Goal: Transaction & Acquisition: Purchase product/service

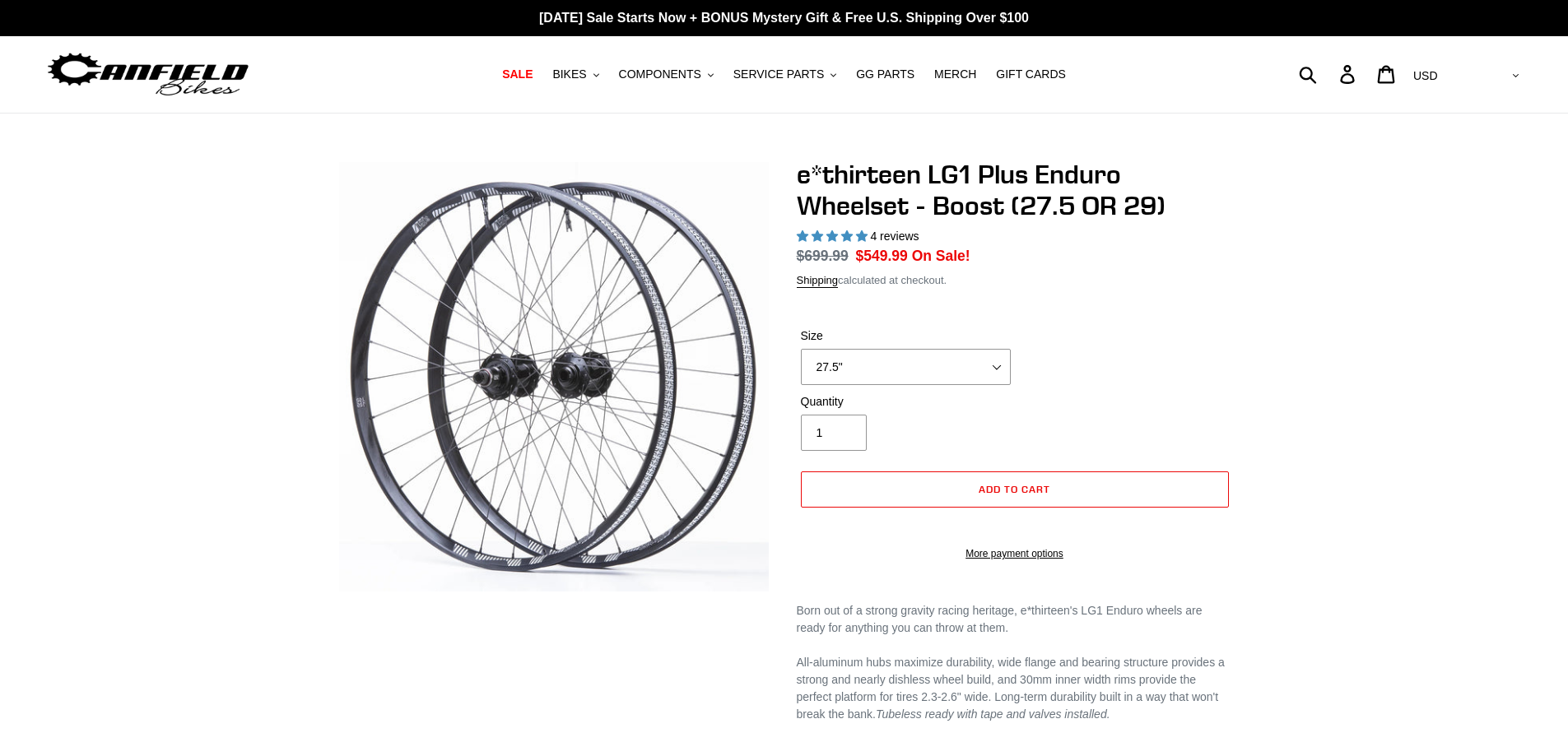
select select "highest-rating"
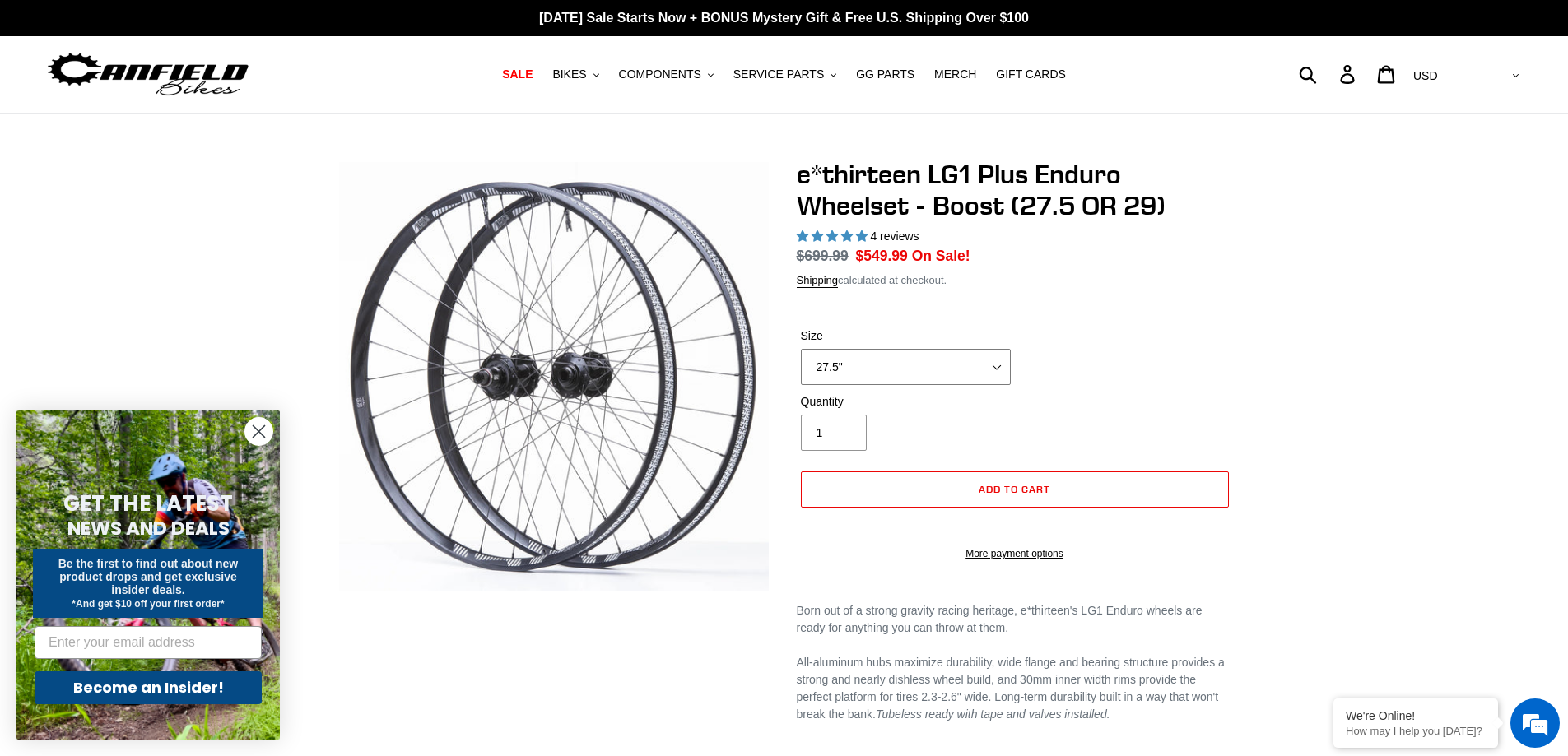
click at [976, 358] on select "27.5" 29"" at bounding box center [905, 366] width 210 height 37
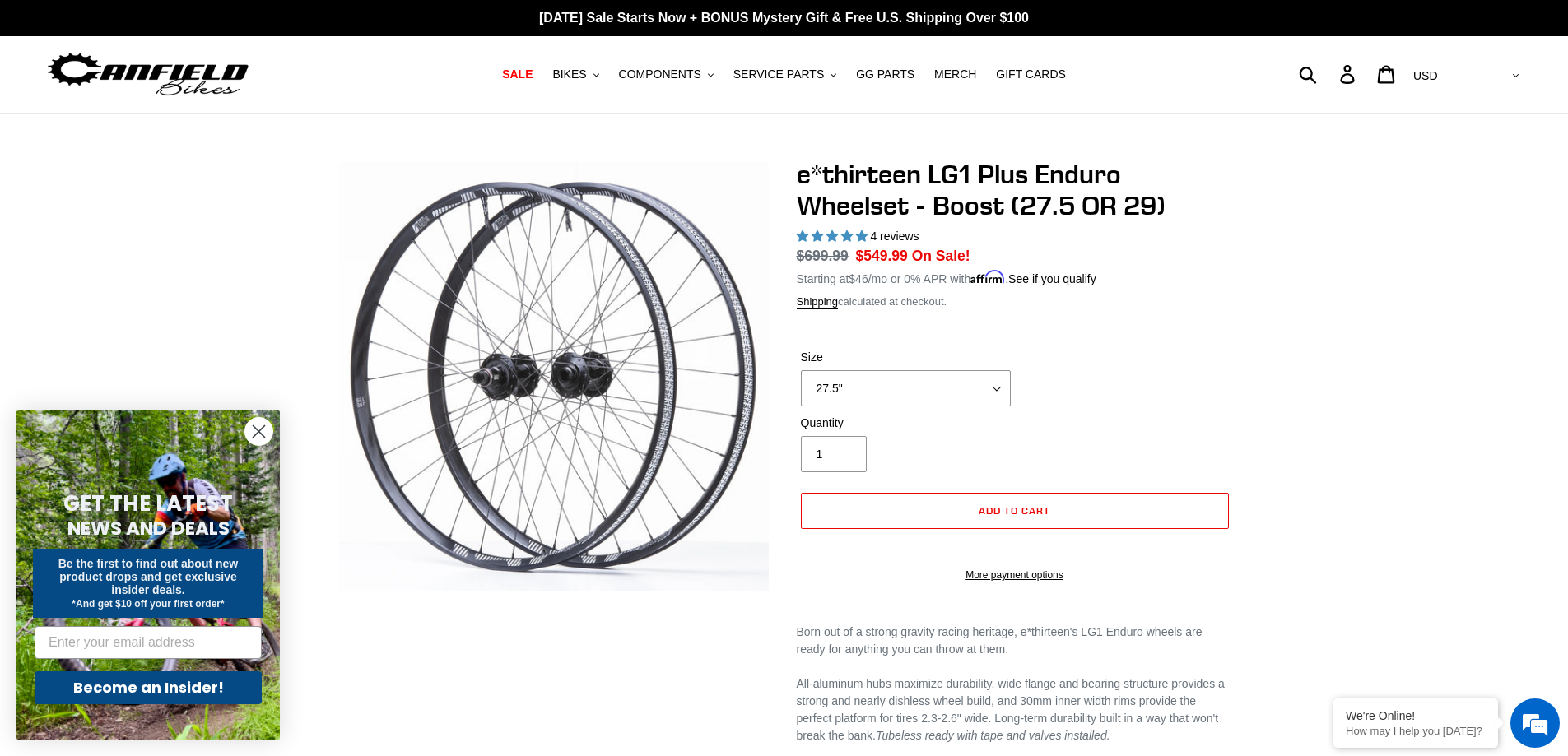
drag, startPoint x: 861, startPoint y: 256, endPoint x: 904, endPoint y: 252, distance: 43.2
click at [904, 252] on span "$549.99" at bounding box center [881, 256] width 52 height 17
click at [1113, 200] on h1 "e*thirteen LG1 Plus Enduro Wheelset - Boost (27.5 OR 29)" at bounding box center [1014, 190] width 436 height 64
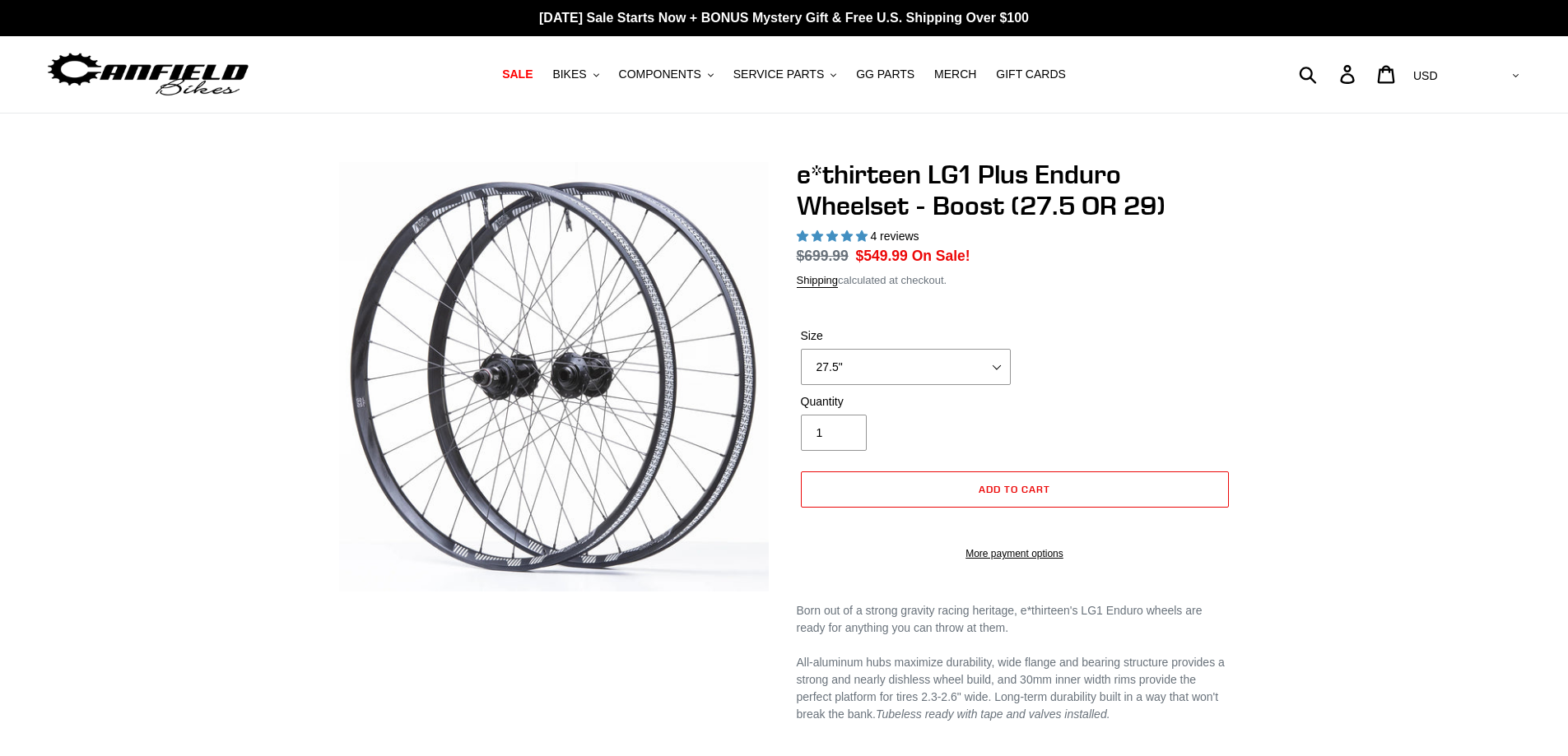
select select "highest-rating"
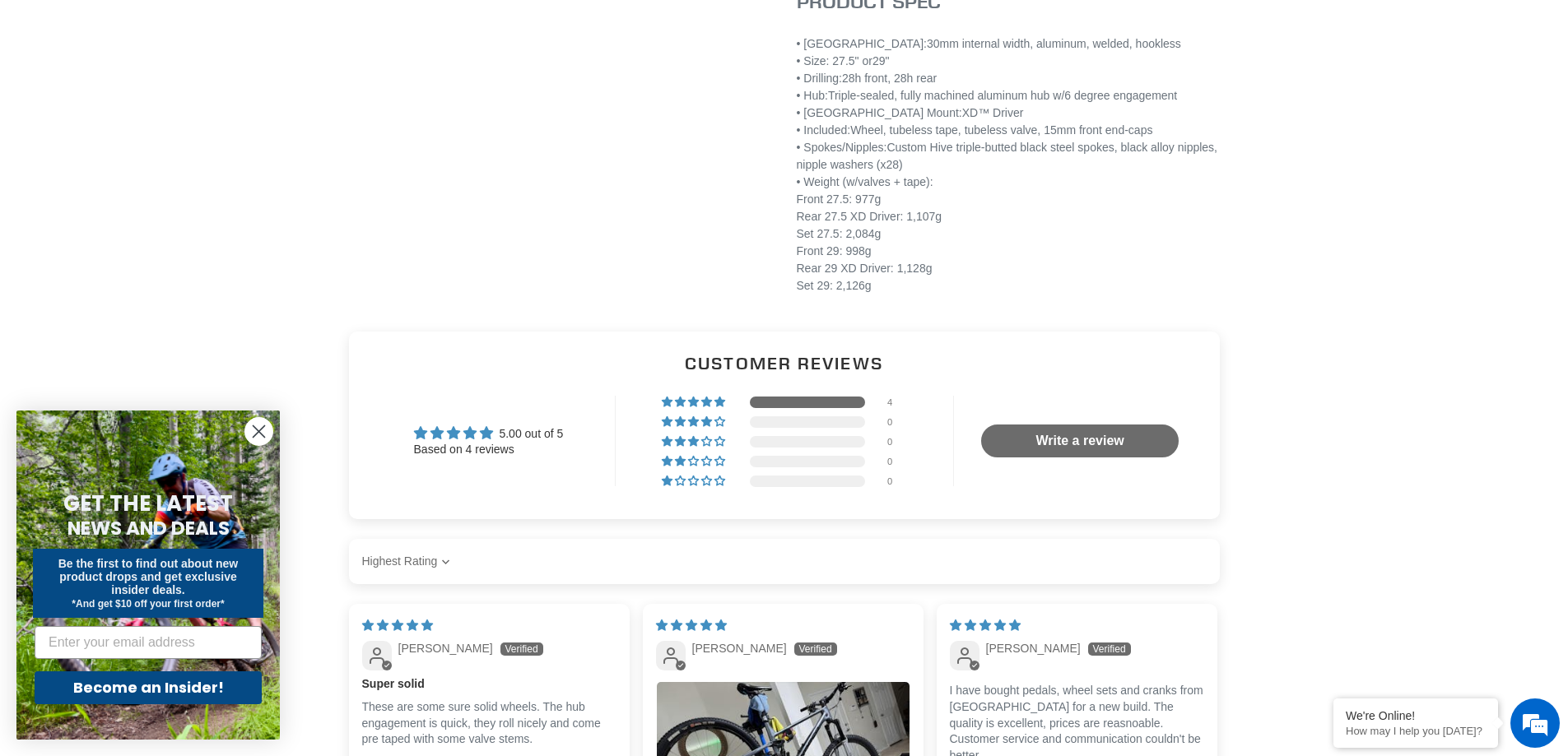
scroll to position [1151, 0]
